Goal: Task Accomplishment & Management: Manage account settings

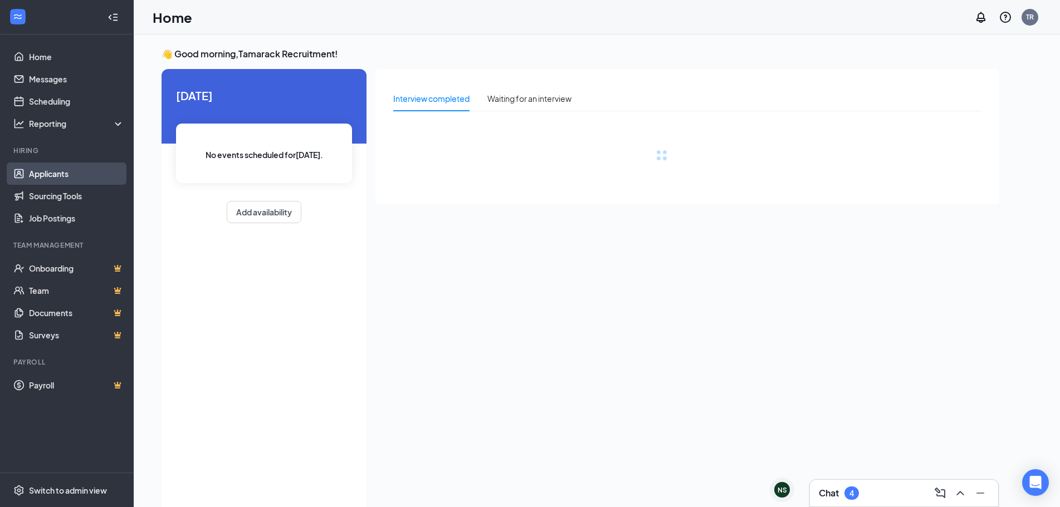
click at [62, 176] on link "Applicants" at bounding box center [76, 174] width 95 height 22
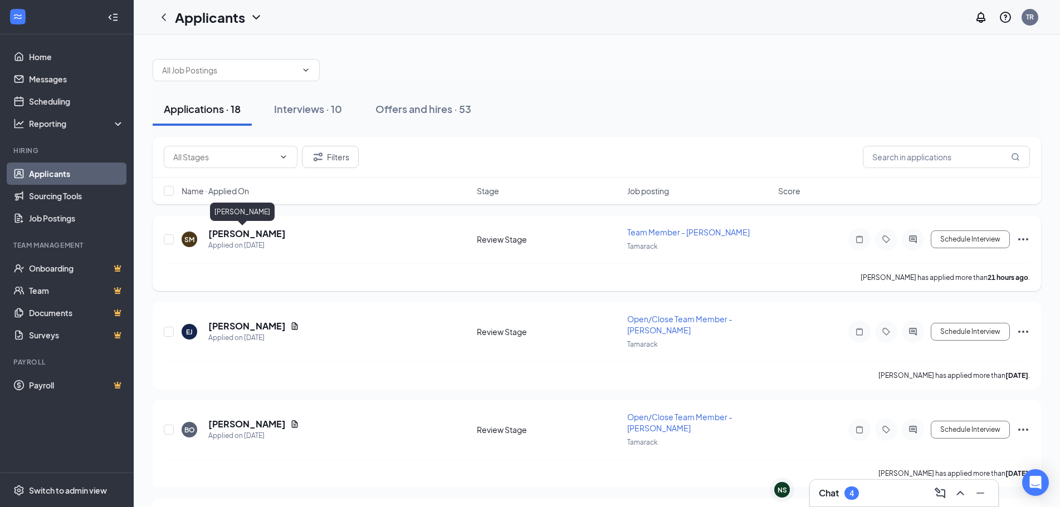
click at [236, 238] on h5 "[PERSON_NAME]" at bounding box center [246, 234] width 77 height 12
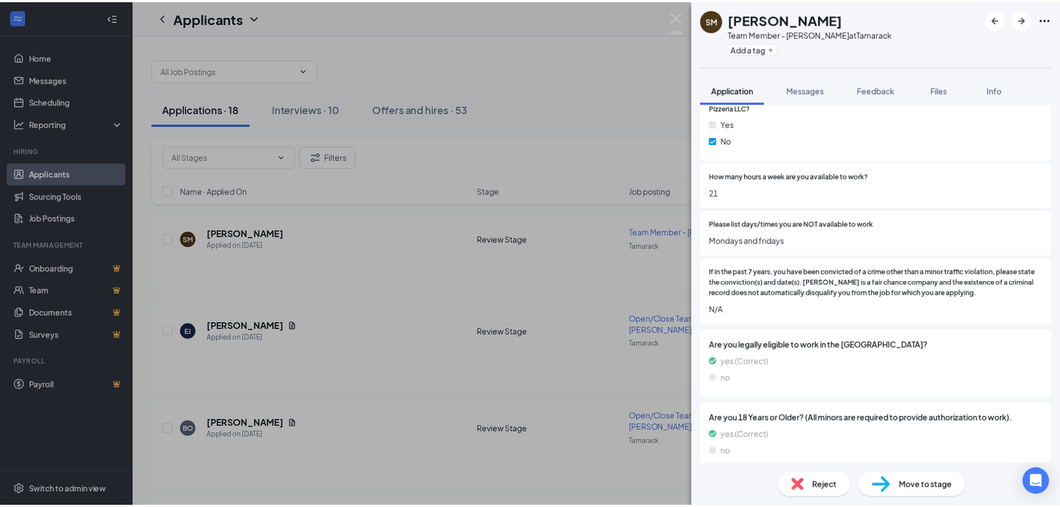
scroll to position [379, 0]
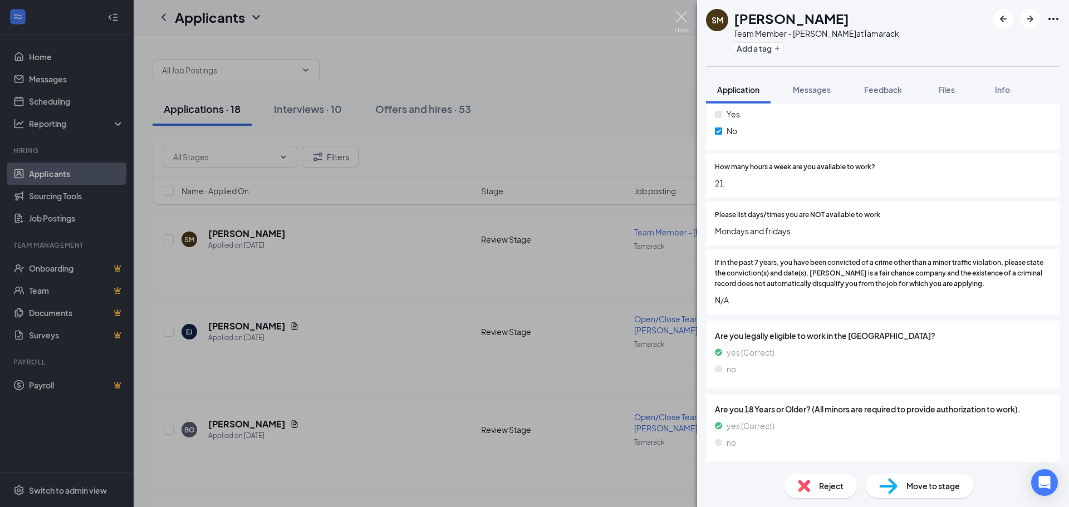
click at [684, 30] on img at bounding box center [682, 22] width 14 height 22
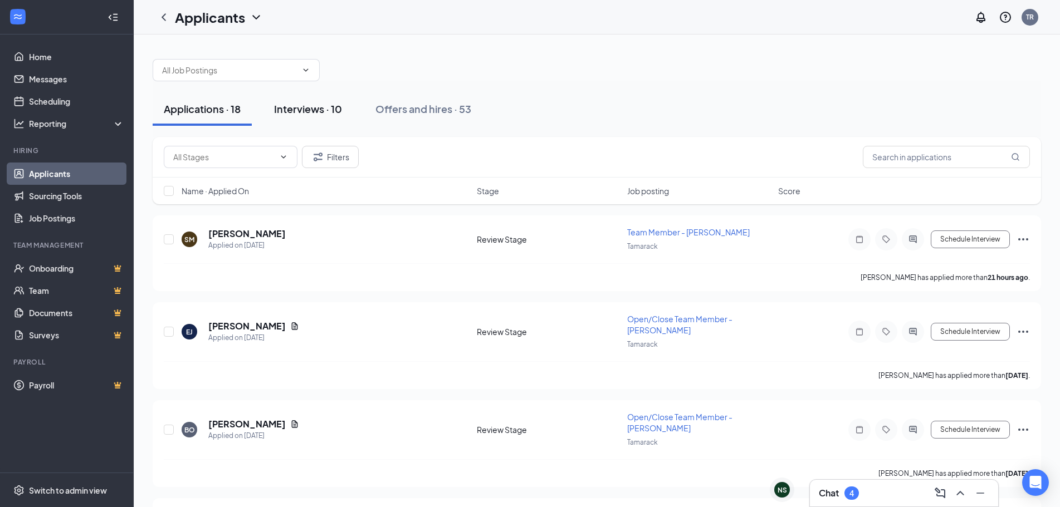
click at [307, 119] on button "Interviews · 10" at bounding box center [308, 108] width 90 height 33
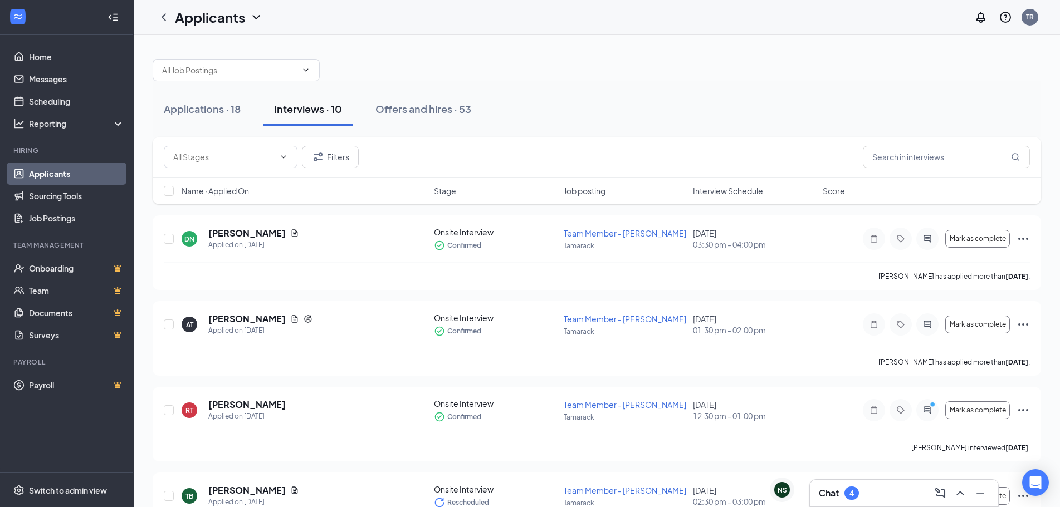
click at [750, 195] on span "Interview Schedule" at bounding box center [728, 190] width 70 height 11
